Goal: Information Seeking & Learning: Learn about a topic

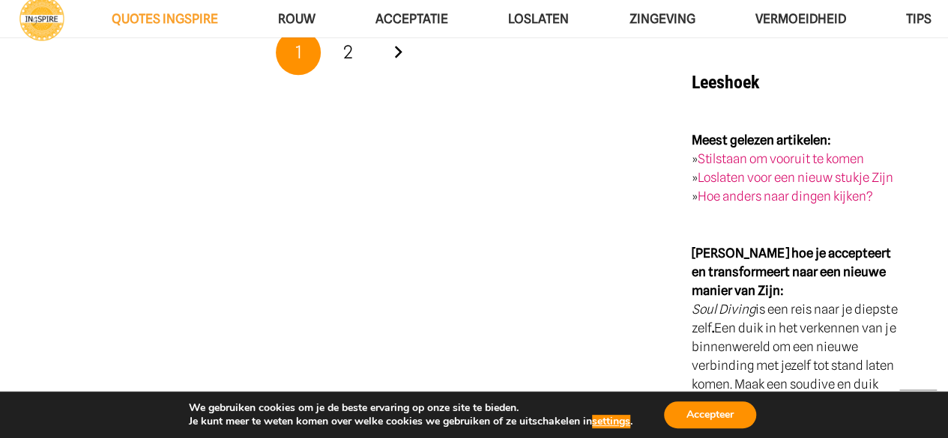
scroll to position [3082, 0]
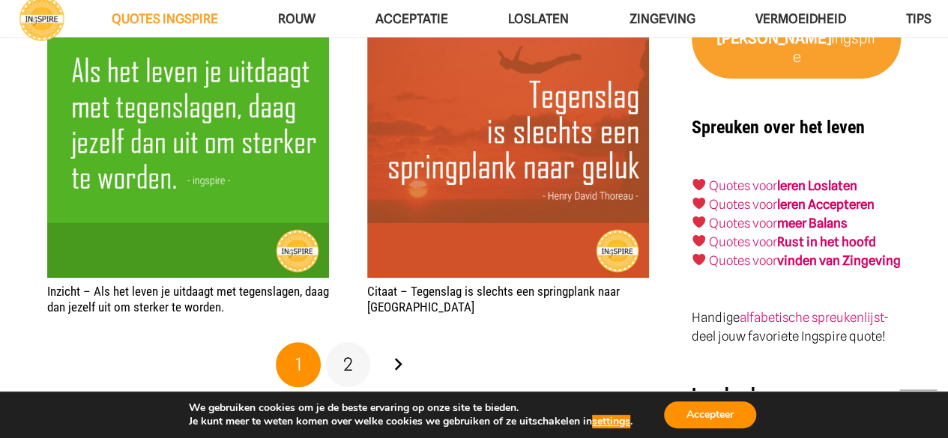
click at [352, 342] on link "2" at bounding box center [348, 364] width 45 height 45
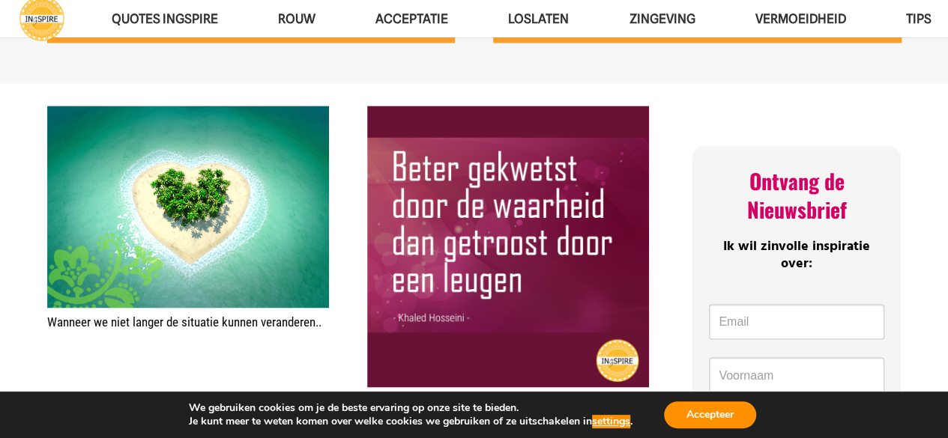
scroll to position [251, 0]
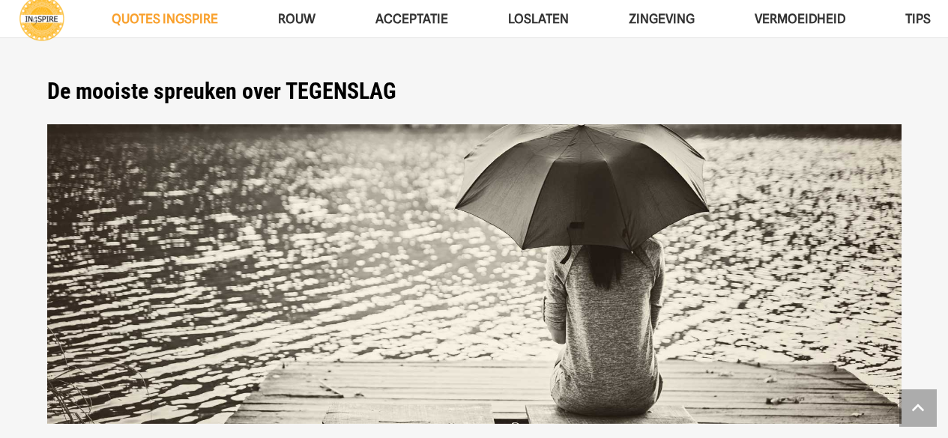
scroll to position [3082, 0]
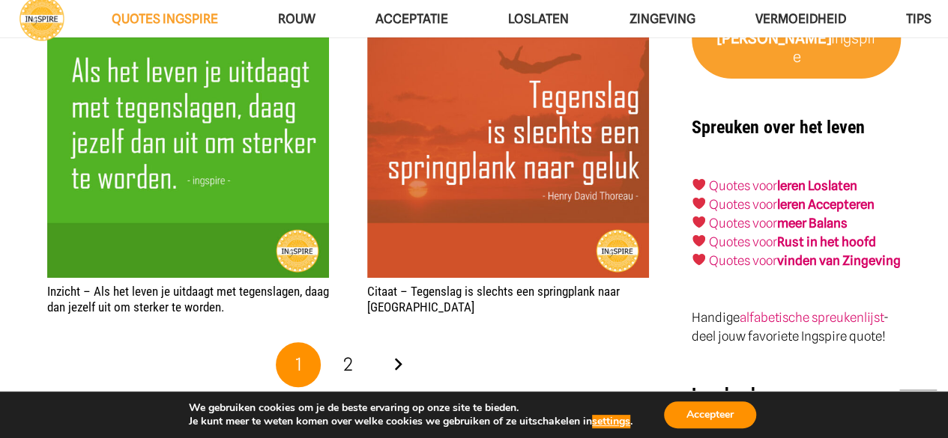
click at [622, 340] on div "1 2 Volgende" at bounding box center [347, 364] width 607 height 49
